Goal: Use online tool/utility: Utilize a website feature to perform a specific function

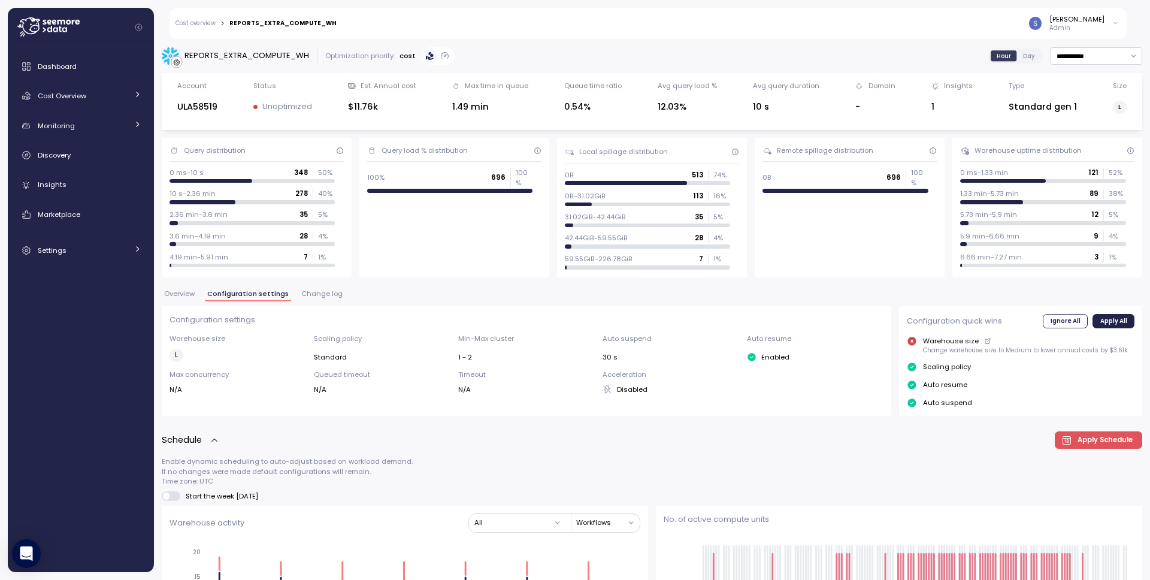
scroll to position [606, 0]
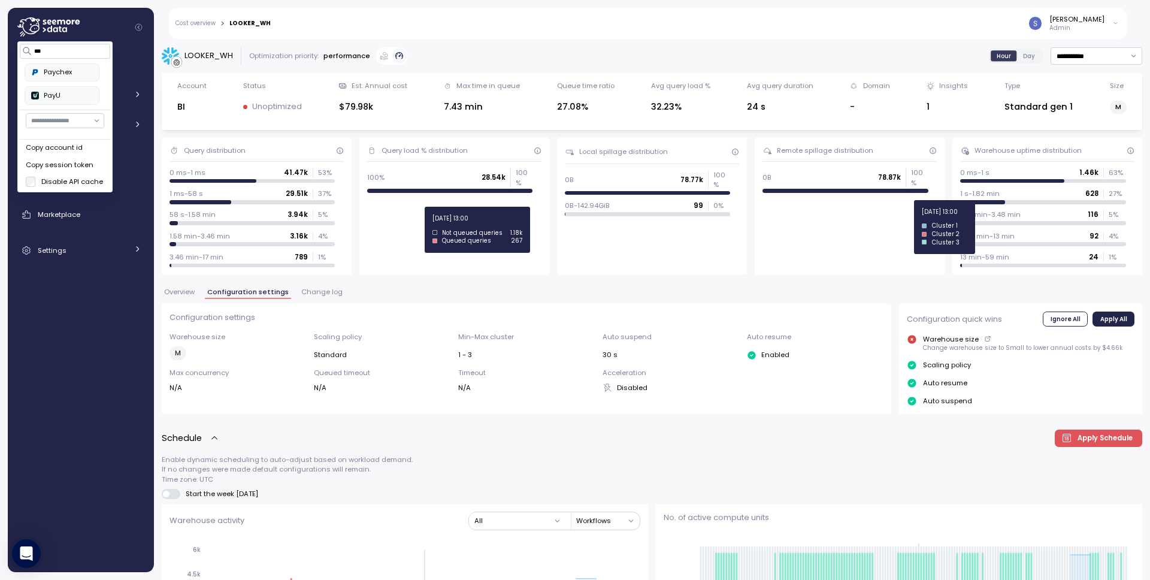
scroll to position [429, 0]
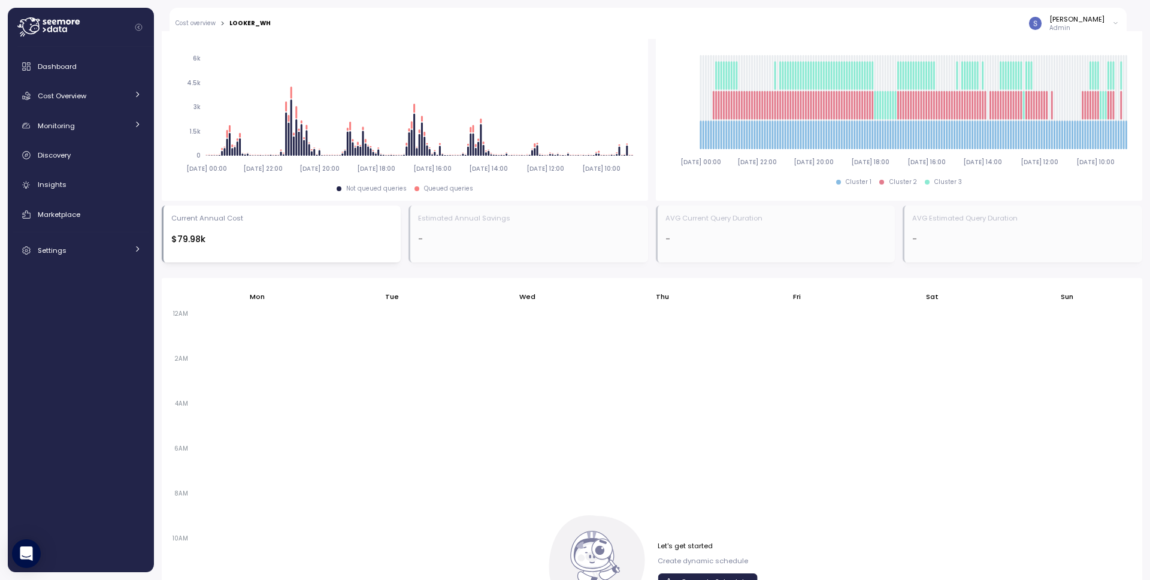
scroll to position [573, 0]
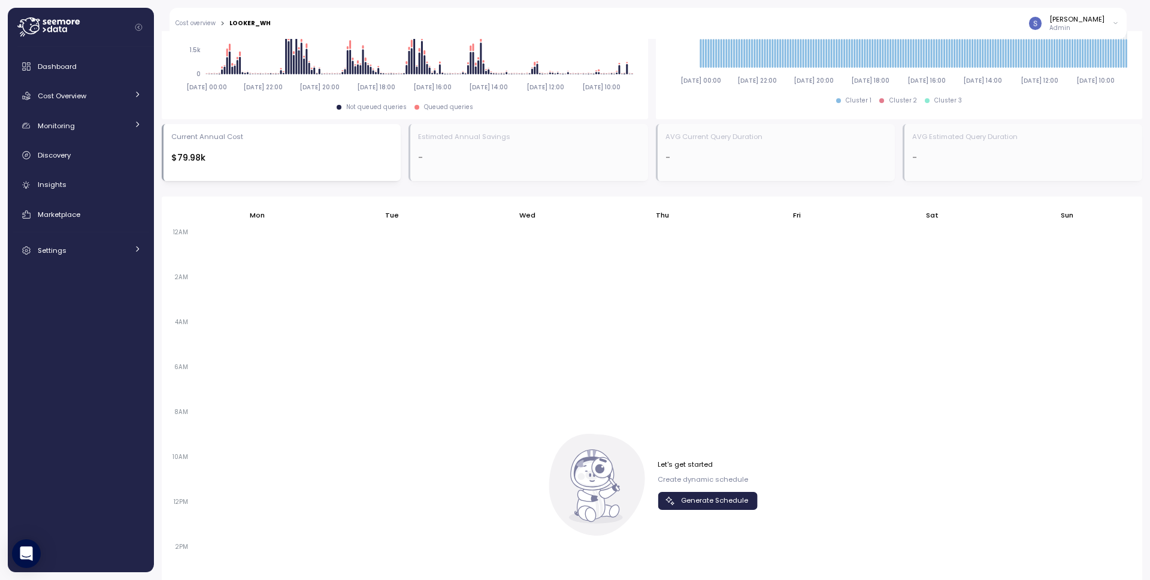
click at [693, 504] on span "Generate Schedule" at bounding box center [714, 500] width 67 height 16
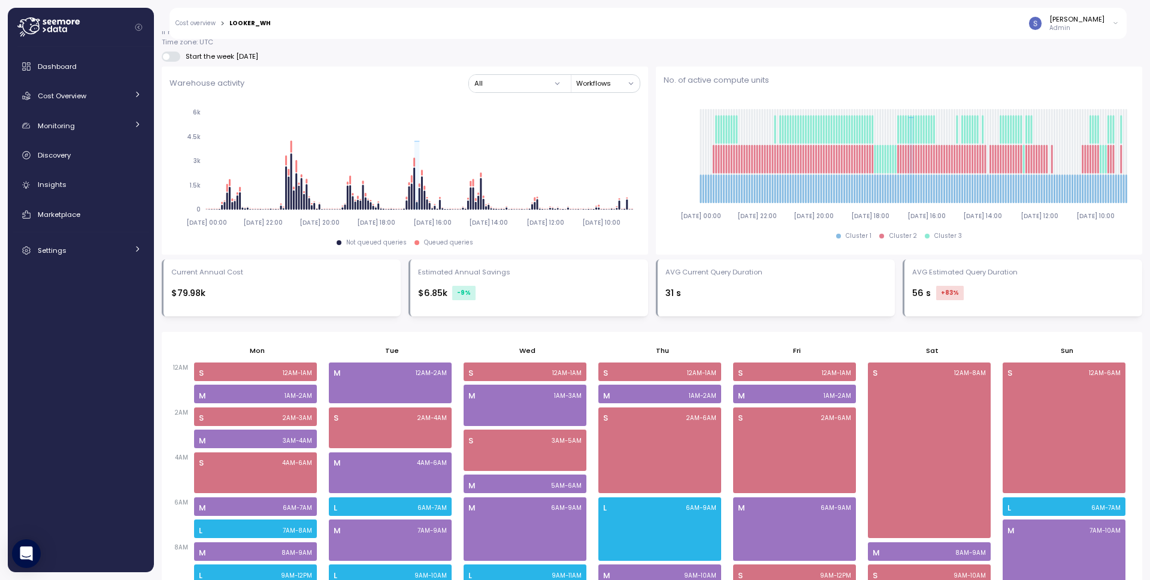
scroll to position [376, 0]
